Goal: Transaction & Acquisition: Purchase product/service

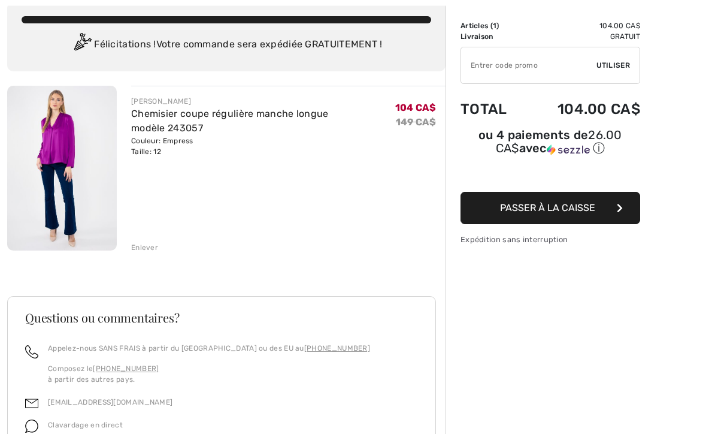
scroll to position [125, 0]
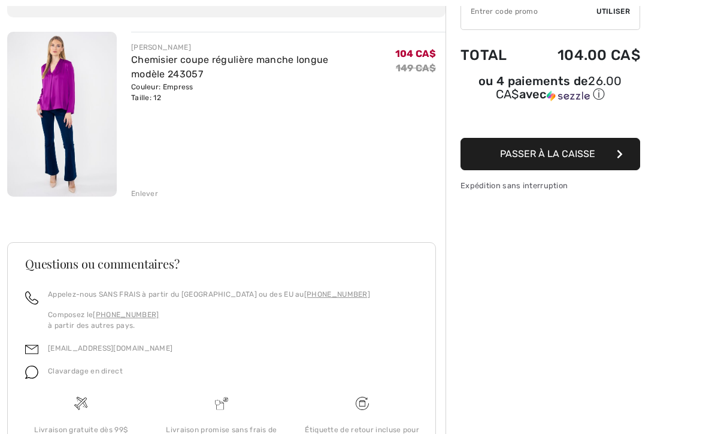
click at [147, 192] on div "Enlever" at bounding box center [144, 193] width 27 height 11
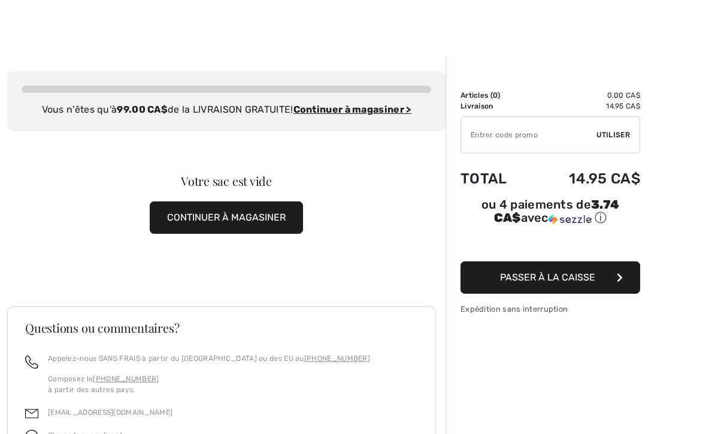
scroll to position [0, 0]
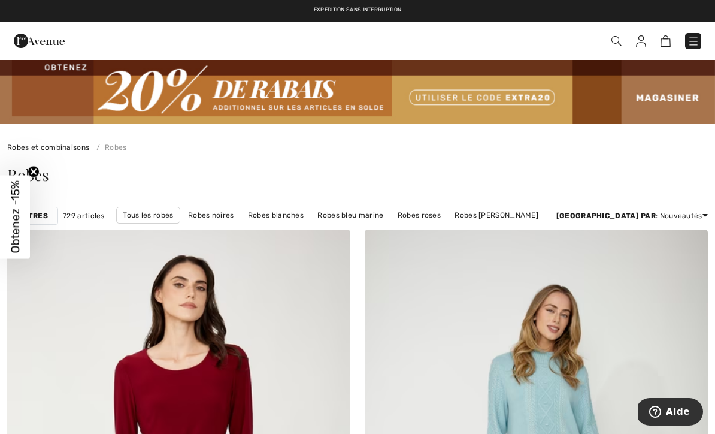
click at [658, 47] on span at bounding box center [505, 41] width 394 height 16
click at [643, 40] on img at bounding box center [641, 41] width 10 height 12
checkbox input "true"
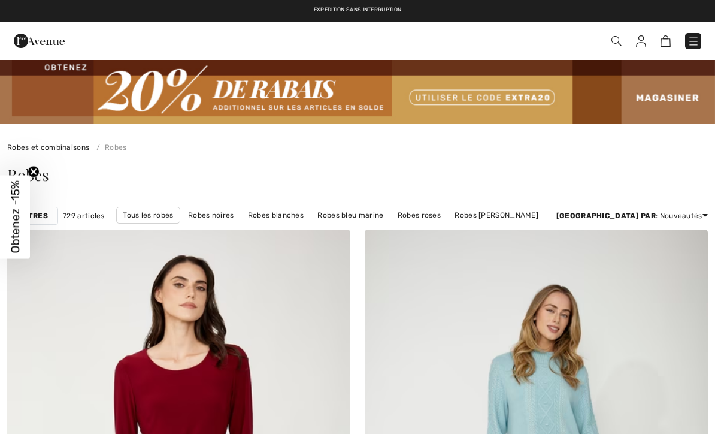
checkbox input "true"
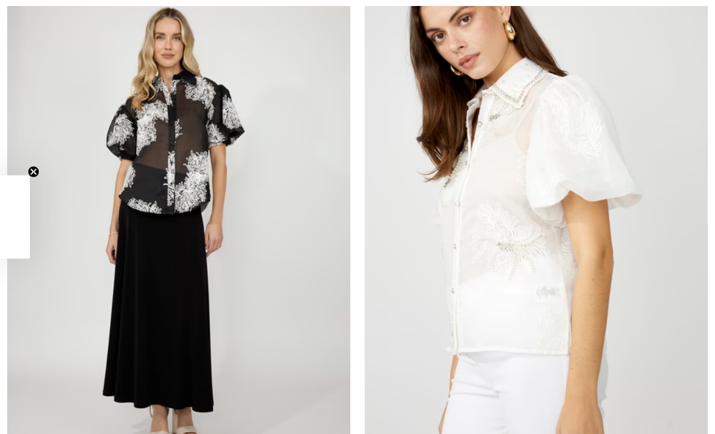
checkbox input "true"
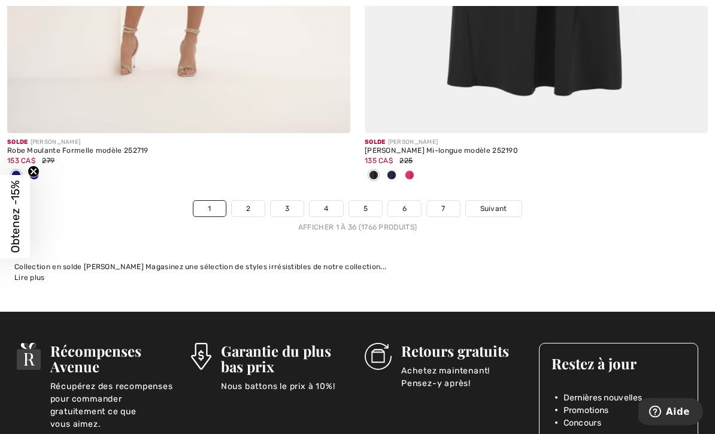
scroll to position [10540, 0]
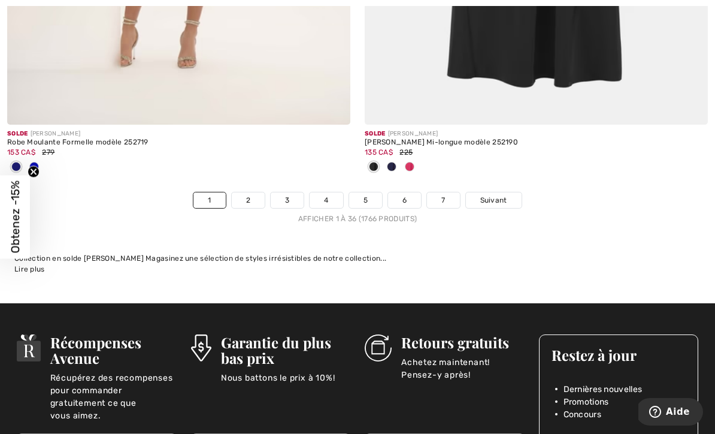
click at [255, 192] on link "2" at bounding box center [248, 200] width 33 height 16
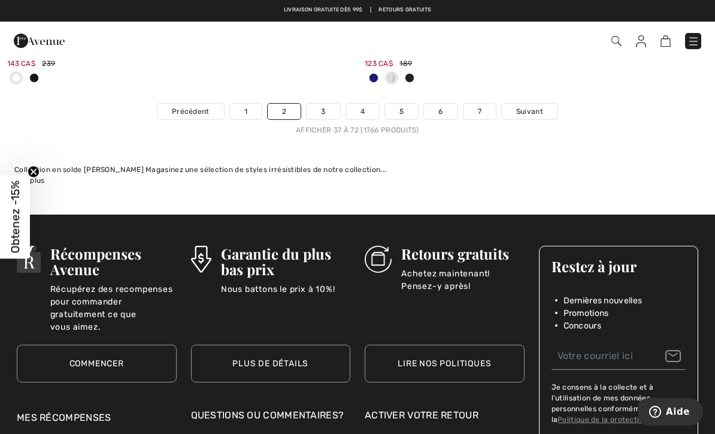
scroll to position [10845, 0]
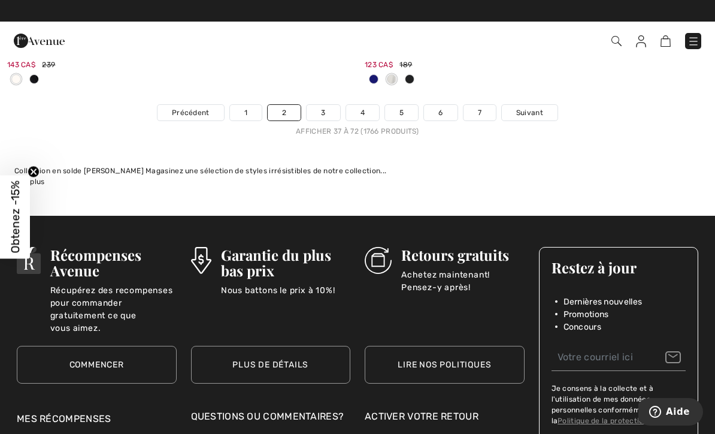
click at [338, 105] on link "3" at bounding box center [323, 113] width 33 height 16
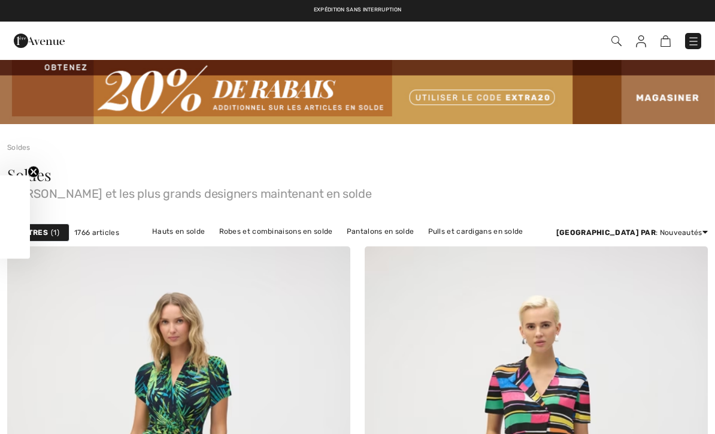
checkbox input "true"
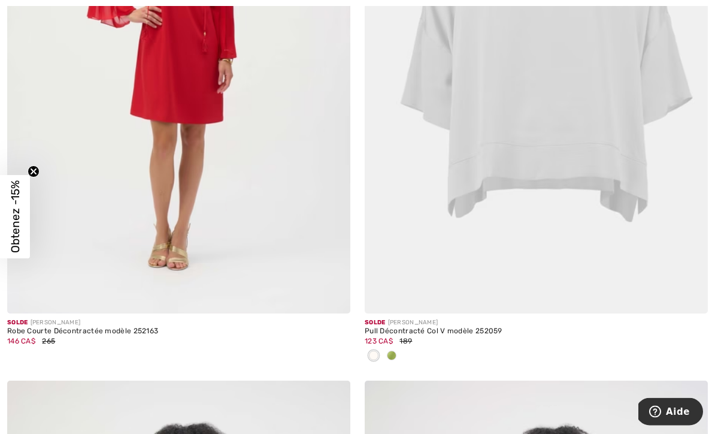
scroll to position [7612, 0]
